Goal: Task Accomplishment & Management: Complete application form

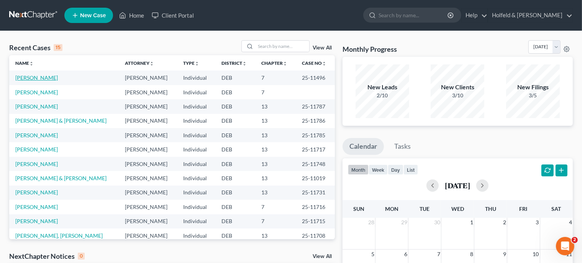
click at [56, 77] on link "[PERSON_NAME]" at bounding box center [36, 77] width 43 height 7
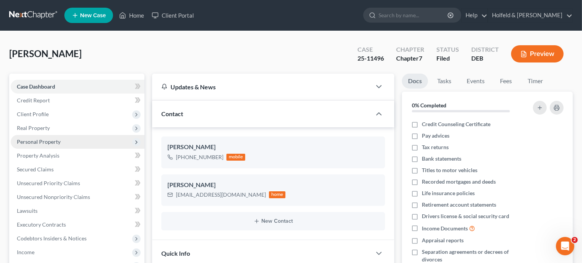
click at [51, 138] on span "Personal Property" at bounding box center [39, 141] width 44 height 7
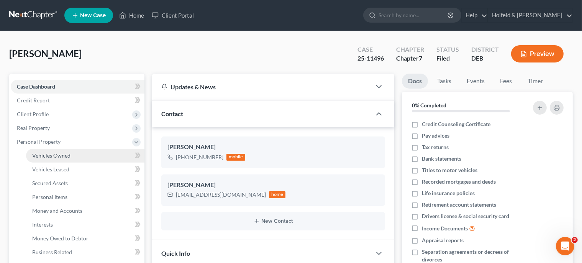
click at [53, 153] on span "Vehicles Owned" at bounding box center [51, 155] width 38 height 7
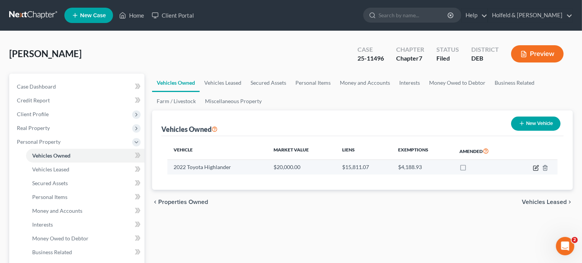
click at [537, 168] on icon "button" at bounding box center [536, 168] width 6 height 6
select select "0"
select select "4"
select select "1"
select select "0"
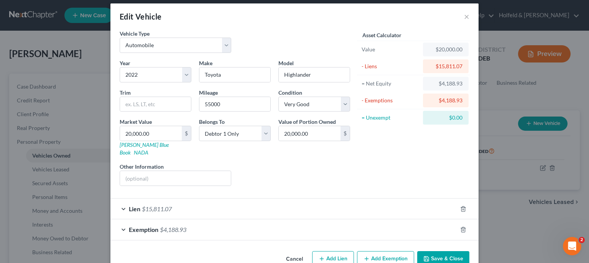
scroll to position [16, 0]
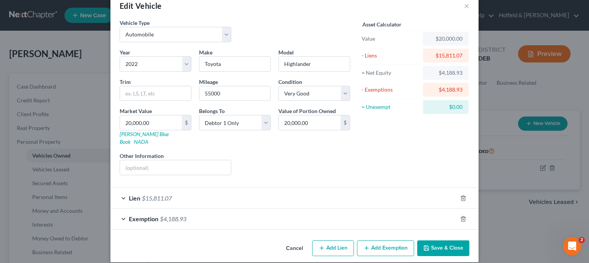
click at [432, 209] on div "Exemption $4,188.93" at bounding box center [283, 219] width 346 height 20
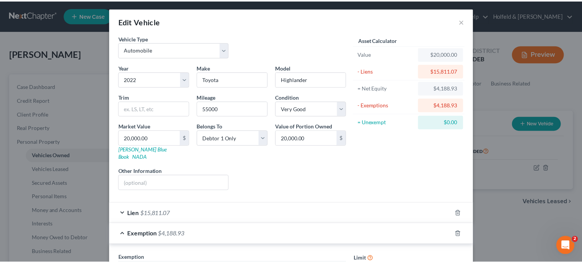
scroll to position [0, 0]
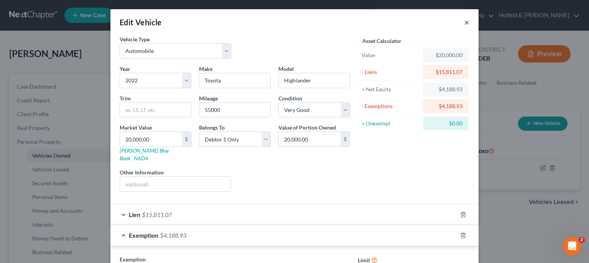
click at [464, 22] on button "×" at bounding box center [466, 22] width 5 height 9
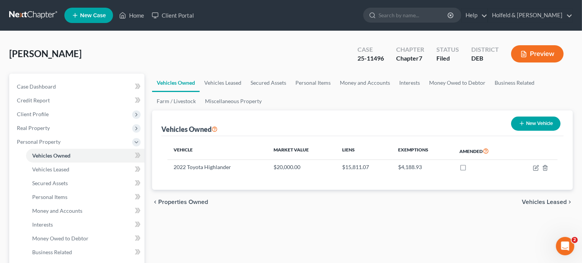
click at [558, 203] on span "Vehicles Leased" at bounding box center [544, 202] width 45 height 6
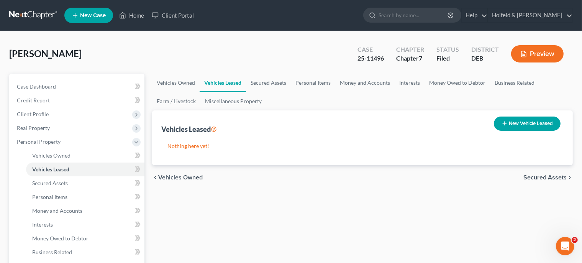
click at [557, 179] on span "Secured Assets" at bounding box center [545, 177] width 43 height 6
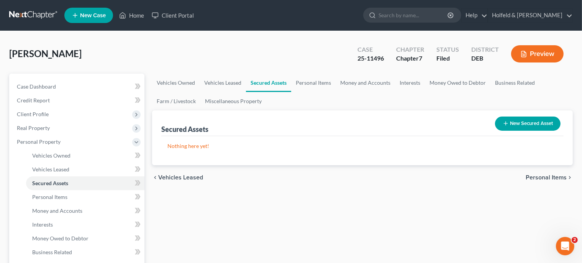
click at [557, 177] on span "Personal Items" at bounding box center [546, 177] width 41 height 6
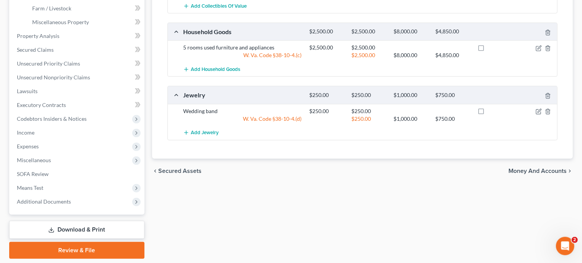
scroll to position [261, 0]
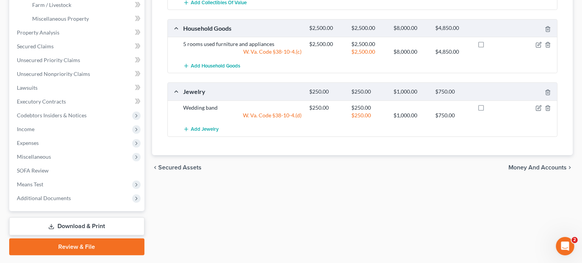
click at [548, 166] on span "Money and Accounts" at bounding box center [538, 167] width 58 height 6
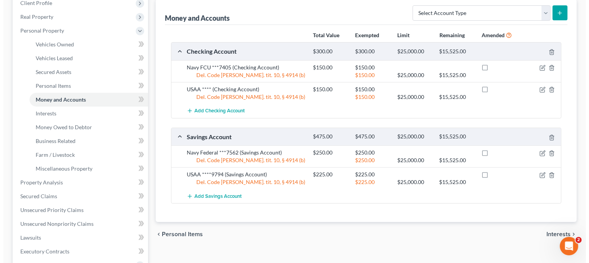
scroll to position [110, 0]
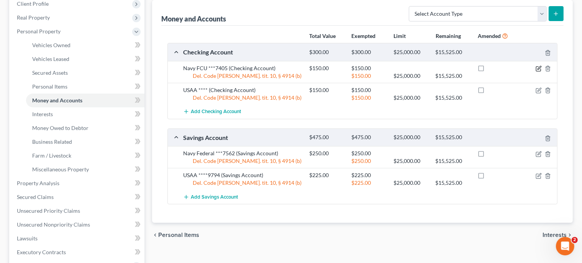
click at [538, 67] on icon "button" at bounding box center [539, 69] width 6 height 6
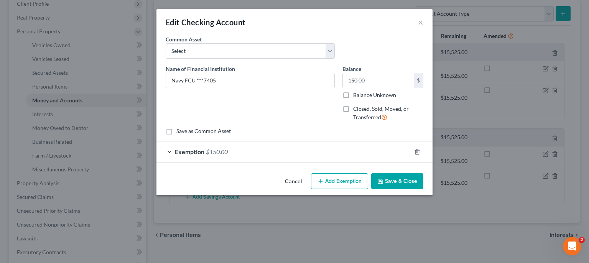
click at [367, 149] on div "Exemption $150.00" at bounding box center [283, 151] width 254 height 20
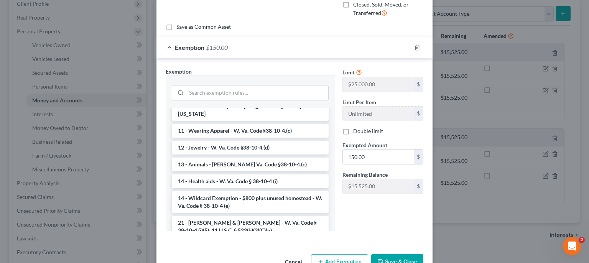
scroll to position [45, 0]
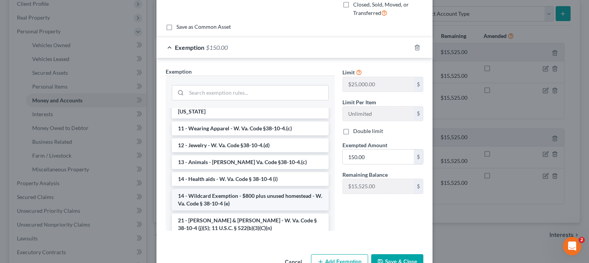
click at [292, 210] on li "14 - Wildcard Exemption - $800 plus unused homestead - W. Va. Code § 38-10-4 (e)" at bounding box center [250, 199] width 157 height 21
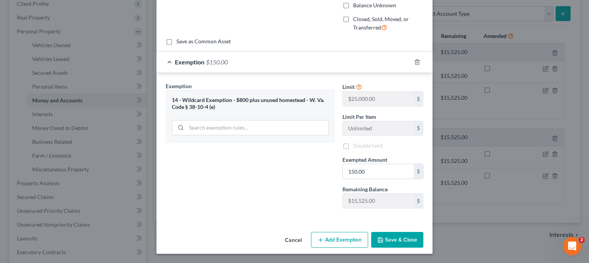
scroll to position [89, 0]
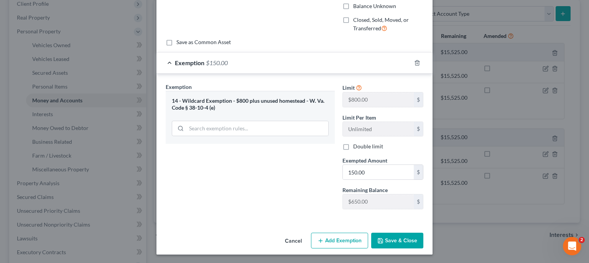
click at [389, 237] on button "Save & Close" at bounding box center [397, 241] width 52 height 16
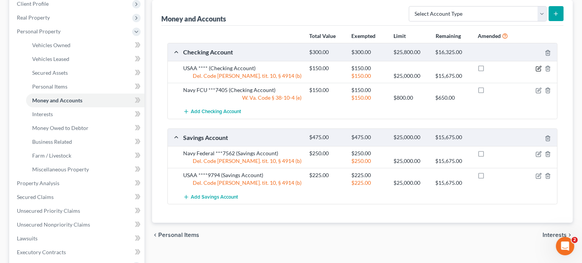
click at [539, 66] on icon "button" at bounding box center [539, 69] width 6 height 6
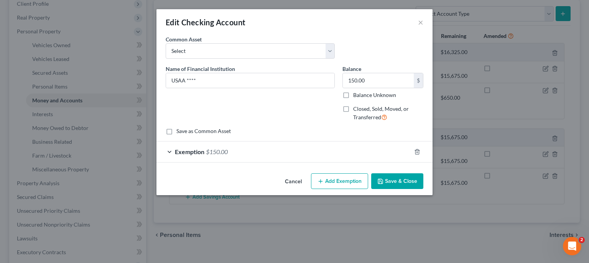
click at [396, 150] on div "Exemption $150.00" at bounding box center [283, 151] width 254 height 20
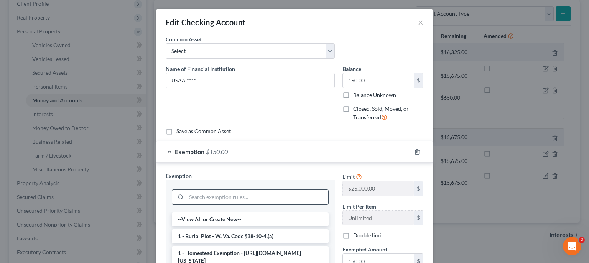
click at [294, 193] on input "search" at bounding box center [257, 197] width 142 height 15
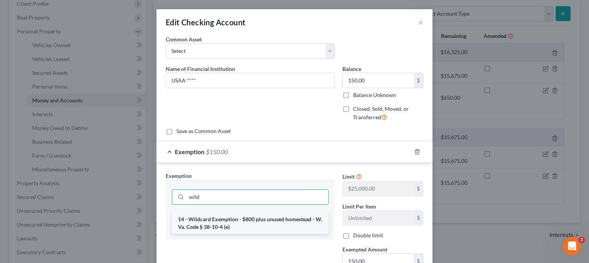
type input "wild"
click at [288, 219] on li "14 - Wildcard Exemption - $800 plus unused homestead - W. Va. Code § 38-10-4 (e)" at bounding box center [250, 222] width 157 height 21
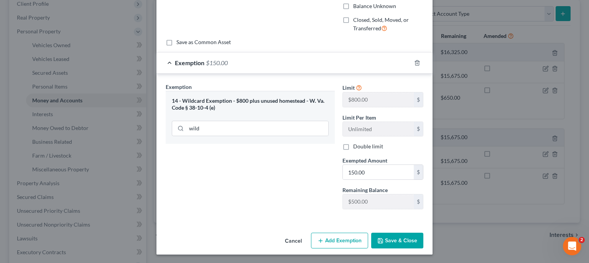
click at [408, 237] on button "Save & Close" at bounding box center [397, 241] width 52 height 16
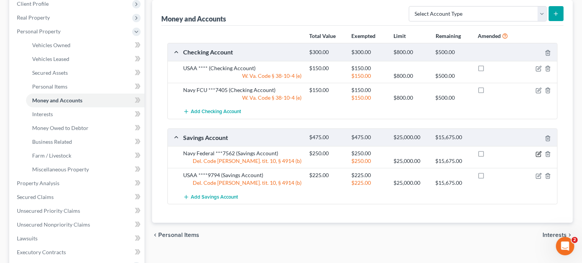
click at [539, 153] on icon "button" at bounding box center [539, 154] width 6 height 6
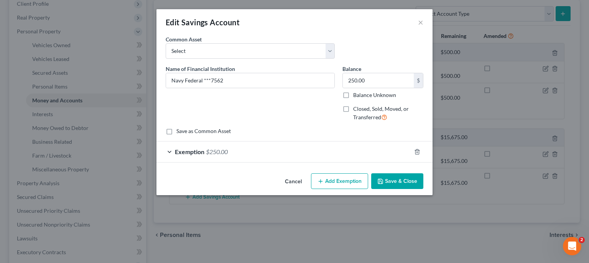
click at [283, 151] on div "Exemption $250.00" at bounding box center [283, 151] width 254 height 20
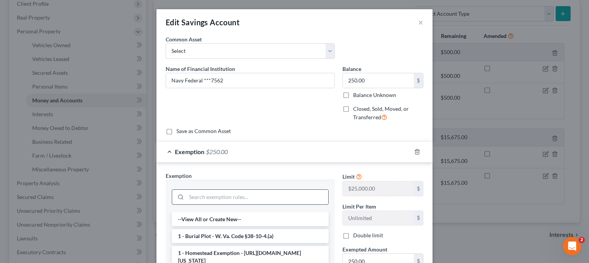
click at [261, 192] on input "search" at bounding box center [257, 197] width 142 height 15
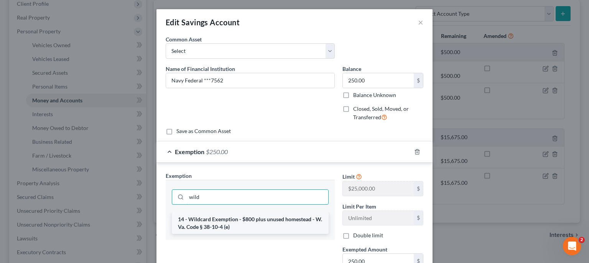
type input "wild"
click at [271, 225] on li "14 - Wildcard Exemption - $800 plus unused homestead - W. Va. Code § 38-10-4 (e)" at bounding box center [250, 222] width 157 height 21
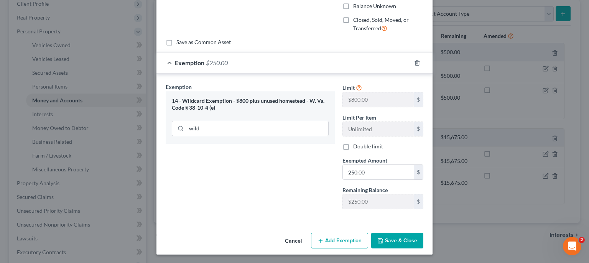
click at [394, 236] on button "Save & Close" at bounding box center [397, 241] width 52 height 16
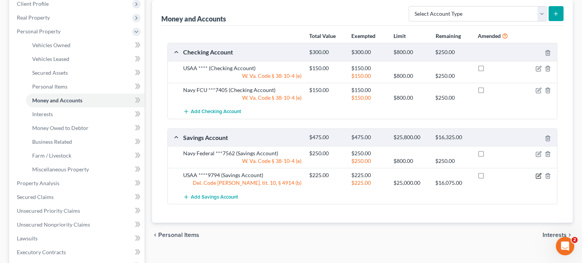
click at [539, 174] on icon "button" at bounding box center [539, 176] width 6 height 6
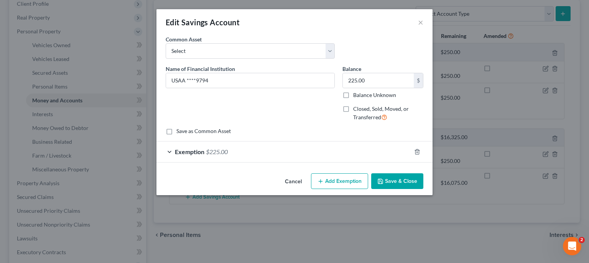
click at [292, 153] on div "Exemption $225.00" at bounding box center [283, 151] width 254 height 20
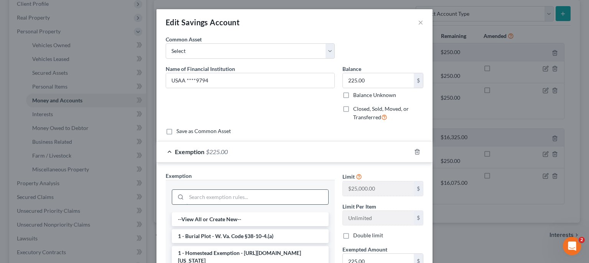
click at [246, 193] on input "search" at bounding box center [257, 197] width 142 height 15
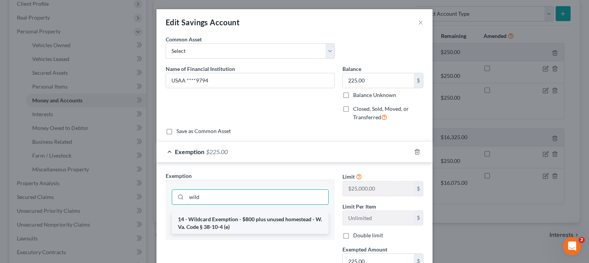
type input "wild"
click at [284, 223] on li "14 - Wildcard Exemption - $800 plus unused homestead - W. Va. Code § 38-10-4 (e)" at bounding box center [250, 222] width 157 height 21
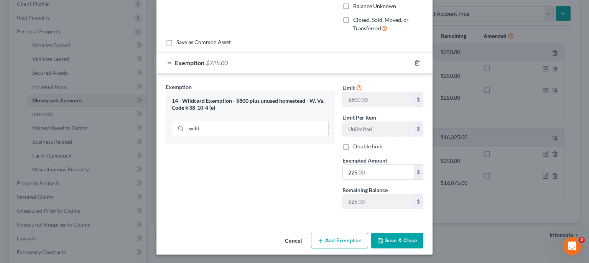
click at [396, 240] on button "Save & Close" at bounding box center [397, 241] width 52 height 16
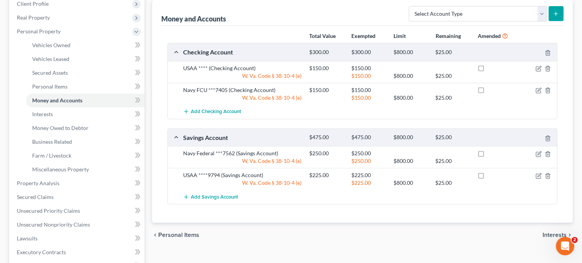
click at [547, 234] on span "Interests" at bounding box center [555, 235] width 24 height 6
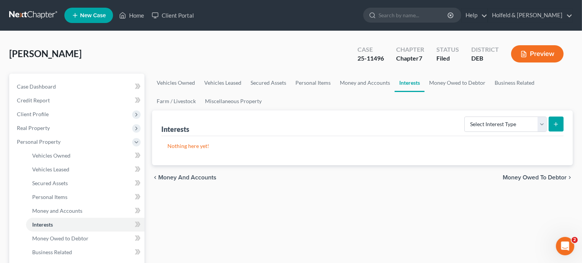
click at [550, 179] on span "Money Owed to Debtor" at bounding box center [535, 177] width 64 height 6
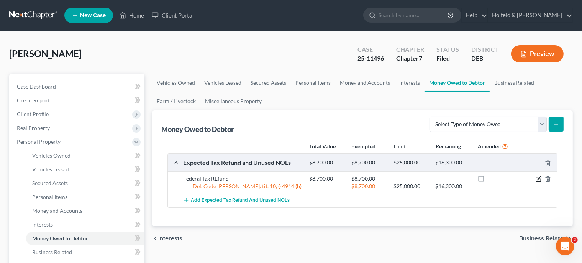
click at [539, 179] on icon "button" at bounding box center [539, 177] width 3 height 3
select select "0"
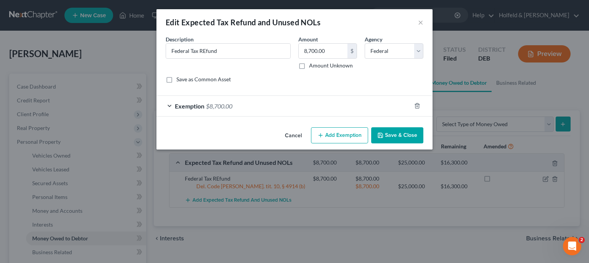
click at [318, 105] on div "Exemption $8,700.00" at bounding box center [283, 106] width 254 height 20
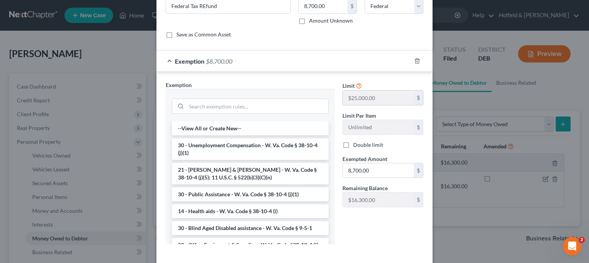
scroll to position [46, 0]
click at [245, 100] on input "search" at bounding box center [257, 105] width 142 height 15
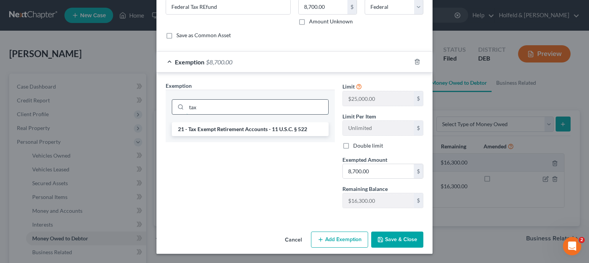
scroll to position [43, 0]
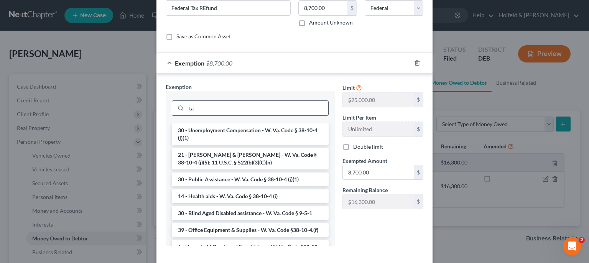
type input "t"
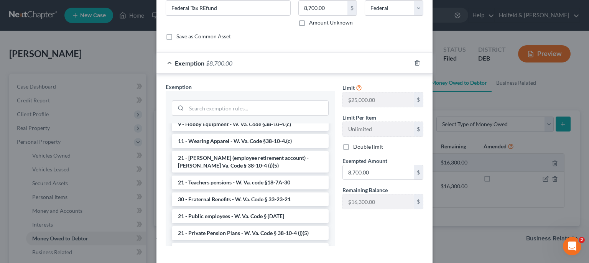
scroll to position [566, 0]
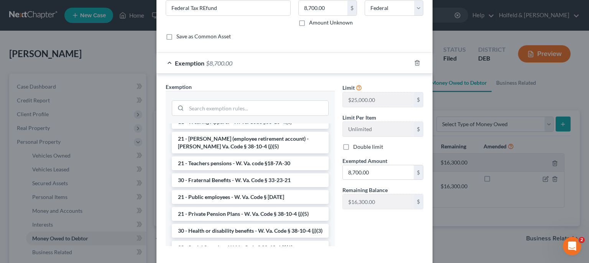
drag, startPoint x: 184, startPoint y: 211, endPoint x: 292, endPoint y: 216, distance: 107.8
click at [309, 204] on li "21 - Public employees - W. Va. Code § [DATE]" at bounding box center [250, 197] width 157 height 14
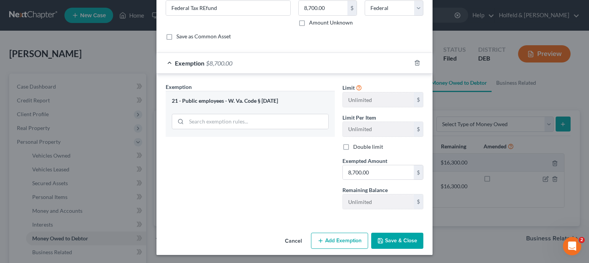
click at [234, 209] on div "Exemption Set must be selected for CA. Exemption * 21 - Public employees - [PER…" at bounding box center [250, 149] width 177 height 133
drag, startPoint x: 179, startPoint y: 102, endPoint x: 264, endPoint y: 88, distance: 86.1
click at [278, 99] on div "21 - Public employees - W. Va. Code § [DATE]" at bounding box center [250, 100] width 157 height 7
copy div "Public employees - [PERSON_NAME] Va. Code § [DATE]"
click at [288, 96] on div "21 - Public employees - W. Va. Code § [DATE]" at bounding box center [250, 114] width 169 height 46
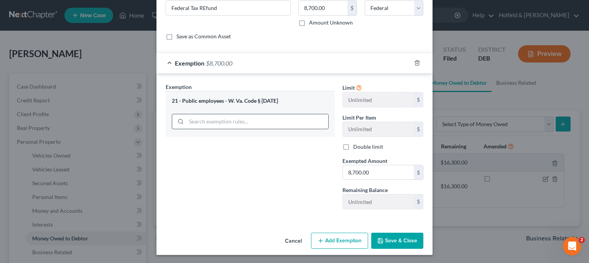
click at [274, 122] on input "search" at bounding box center [257, 121] width 142 height 15
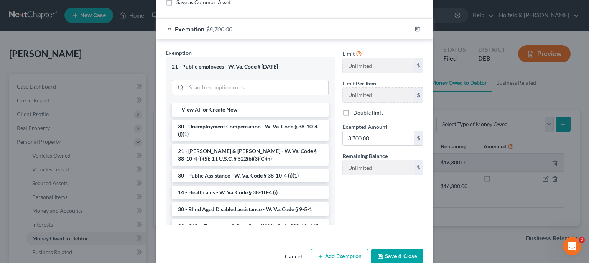
scroll to position [94, 0]
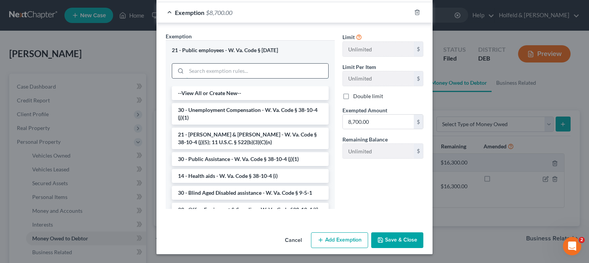
click at [263, 71] on input "search" at bounding box center [257, 71] width 142 height 15
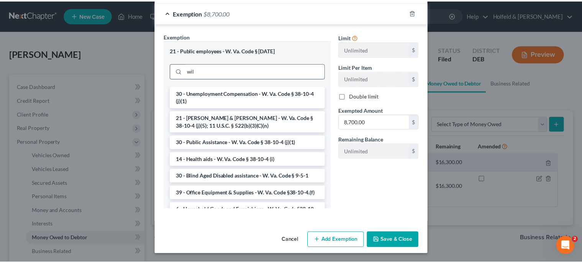
scroll to position [43, 0]
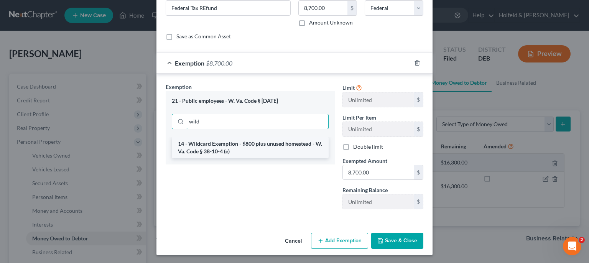
type input "wild"
click at [294, 148] on li "14 - Wildcard Exemption - $800 plus unused homestead - W. Va. Code § 38-10-4 (e)" at bounding box center [250, 147] width 157 height 21
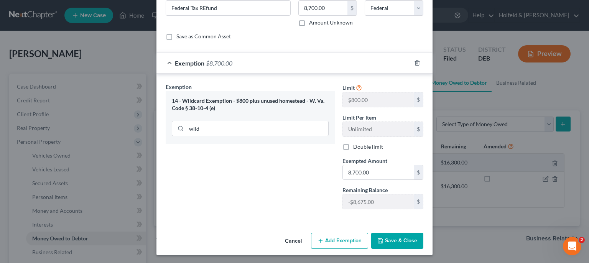
click at [390, 239] on button "Save & Close" at bounding box center [397, 241] width 52 height 16
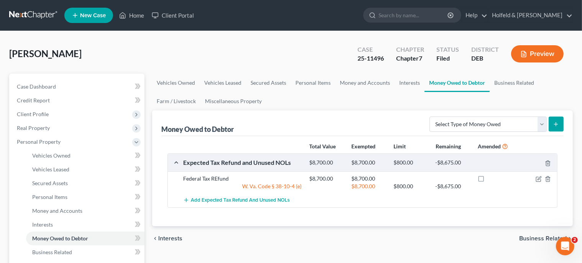
click at [538, 236] on span "Business Related" at bounding box center [543, 238] width 48 height 6
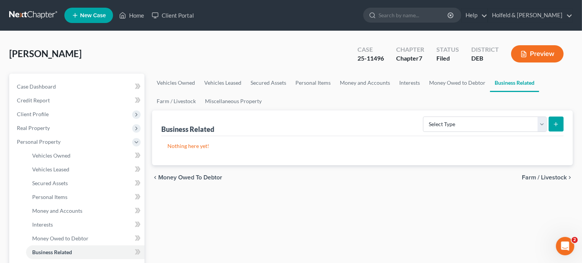
click at [541, 179] on span "Farm / Livestock" at bounding box center [544, 177] width 45 height 6
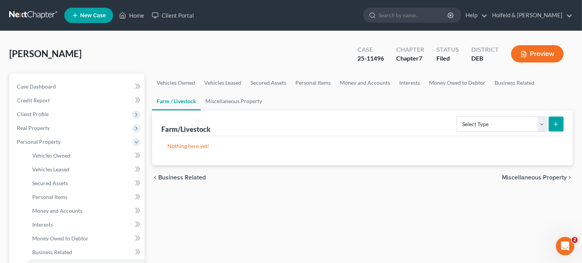
click at [541, 179] on span "Miscellaneous Property" at bounding box center [534, 177] width 65 height 6
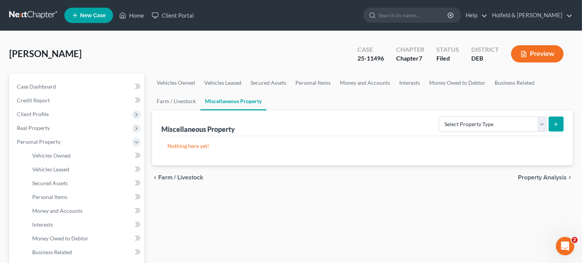
click at [541, 179] on span "Property Analysis" at bounding box center [542, 177] width 49 height 6
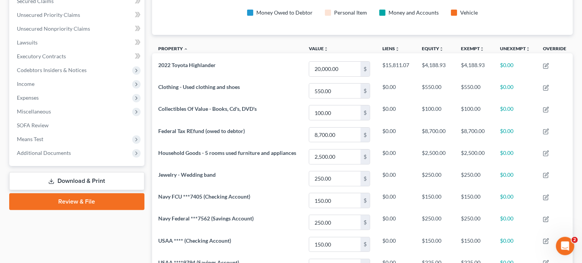
scroll to position [169, 0]
click at [115, 182] on link "Download & Print" at bounding box center [76, 181] width 135 height 18
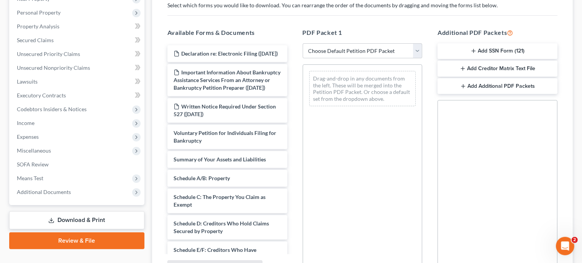
scroll to position [130, 0]
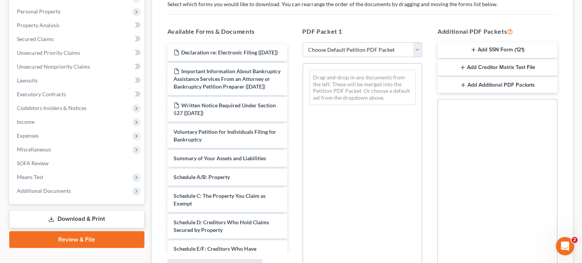
click at [375, 160] on div "Drag-and-drop in any documents from the left. These will be merged into the Pet…" at bounding box center [363, 168] width 120 height 211
click at [303, 42] on select "Choose Default Petition PDF Packet Complete Bankruptcy Petition (all forms and …" at bounding box center [363, 49] width 120 height 15
select select "2"
click option "Amended Forms" at bounding box center [0, 0] width 0 height 0
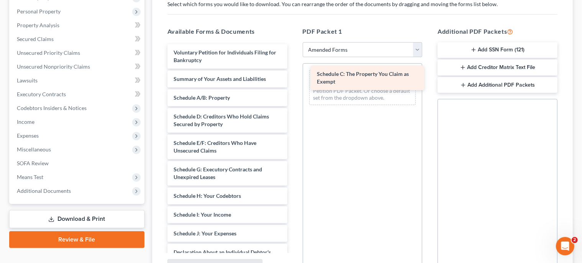
drag, startPoint x: 246, startPoint y: 120, endPoint x: 384, endPoint y: 80, distance: 144.4
click at [294, 80] on div "Schedule C: The Property You Claim as Exempt Voluntary Petition for Individuals…" at bounding box center [227, 237] width 132 height 386
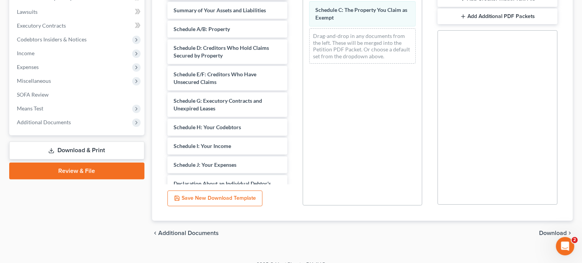
scroll to position [210, 0]
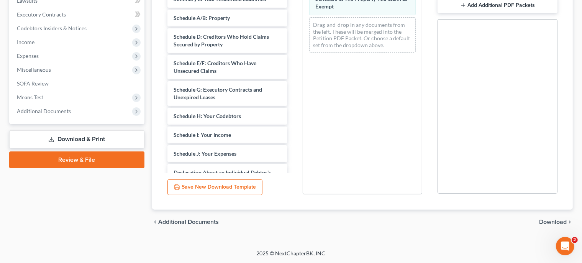
click at [555, 221] on span "Download" at bounding box center [553, 222] width 28 height 6
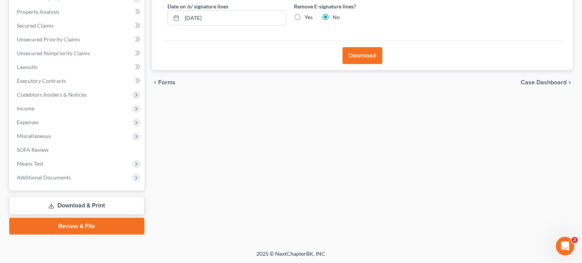
click at [361, 56] on button "Download" at bounding box center [363, 55] width 40 height 17
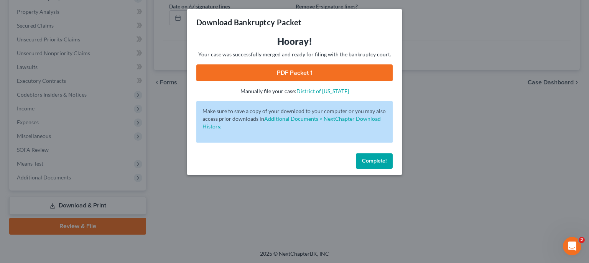
click at [310, 72] on link "PDF Packet 1" at bounding box center [294, 72] width 196 height 17
click at [371, 160] on span "Complete!" at bounding box center [374, 161] width 25 height 7
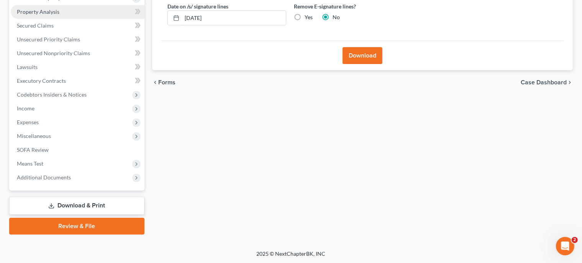
click at [49, 13] on span "Property Analysis" at bounding box center [38, 11] width 43 height 7
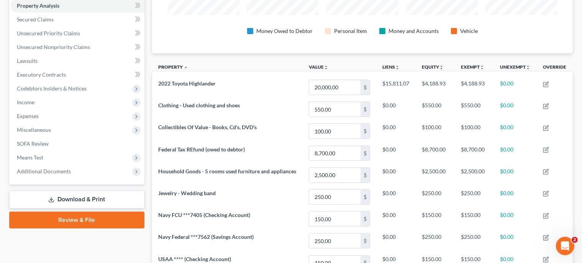
scroll to position [147, 0]
